Goal: Transaction & Acquisition: Purchase product/service

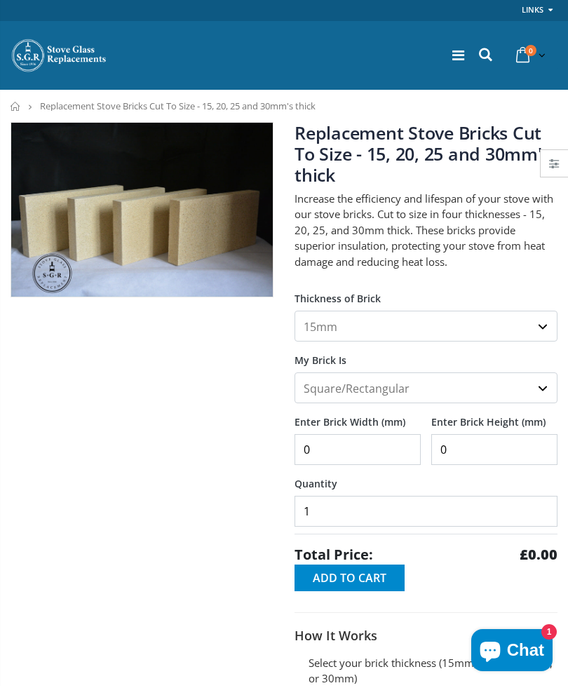
scroll to position [1, 0]
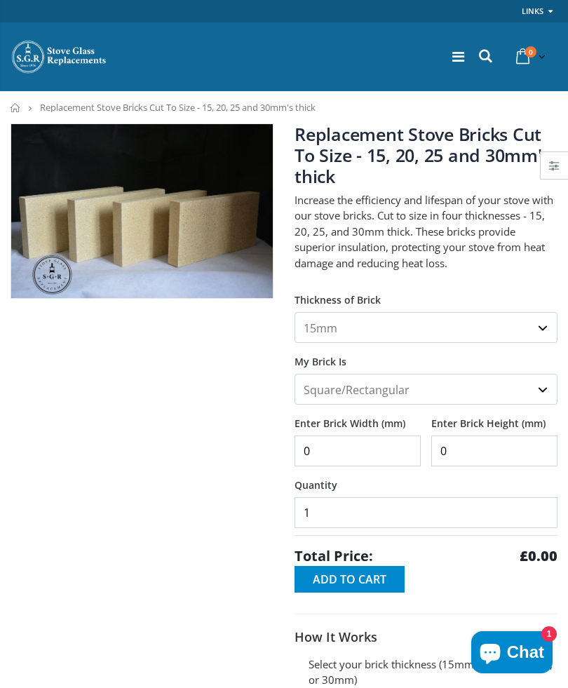
click at [325, 321] on select "15mm 20mm 25mm 30mm" at bounding box center [426, 327] width 263 height 31
select select "25mm"
click at [333, 388] on select "Square/Rectangular Shaped (+£8)" at bounding box center [426, 389] width 263 height 31
click at [373, 389] on select "Square/Rectangular Shaped (+£8)" at bounding box center [426, 389] width 263 height 31
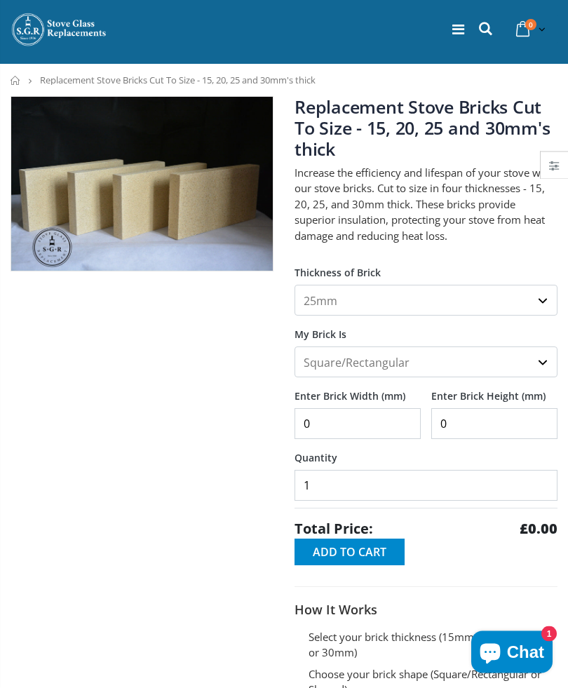
scroll to position [29, 0]
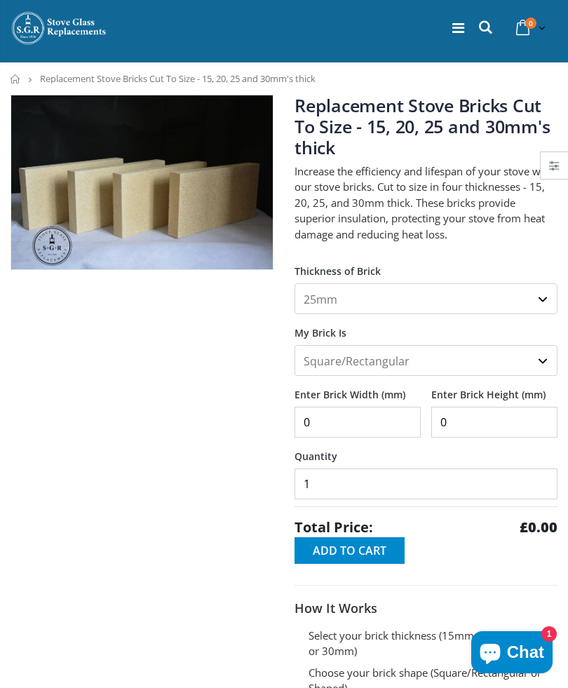
click at [332, 419] on input "0" at bounding box center [358, 422] width 126 height 31
type input "0"
type input "280"
click at [449, 426] on input "0" at bounding box center [494, 422] width 126 height 31
click at [333, 412] on input "280" at bounding box center [358, 422] width 126 height 31
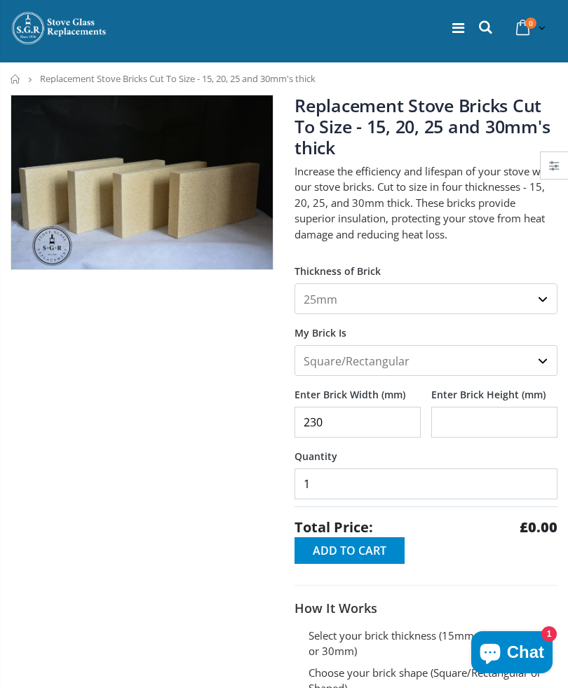
type input "230"
click at [453, 425] on input "Enter Brick Height (mm)" at bounding box center [494, 422] width 126 height 31
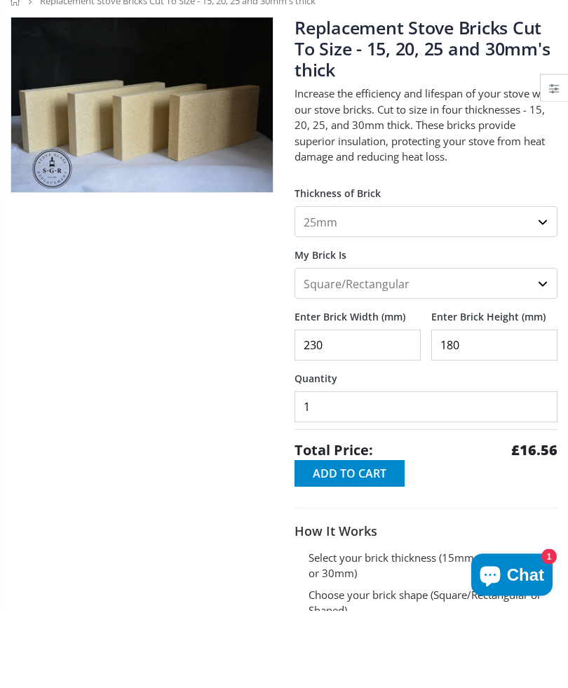
type input "180"
click at [324, 469] on input "1" at bounding box center [426, 484] width 263 height 31
type input "2"
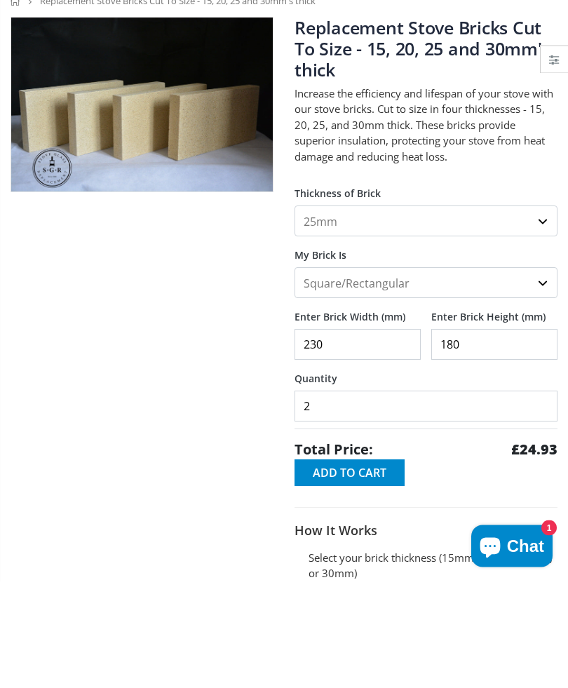
scroll to position [0, 0]
